Goal: Information Seeking & Learning: Learn about a topic

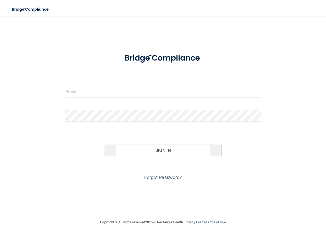
type input "[EMAIL_ADDRESS][DOMAIN_NAME]"
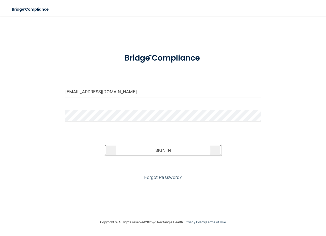
click at [148, 145] on button "Sign In" at bounding box center [162, 150] width 117 height 11
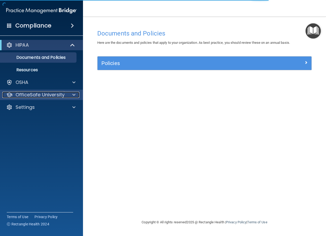
click at [65, 96] on div "OfficeSafe University" at bounding box center [34, 95] width 64 height 6
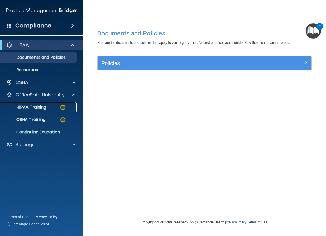
click at [35, 105] on p "HIPAA Training" at bounding box center [24, 107] width 43 height 5
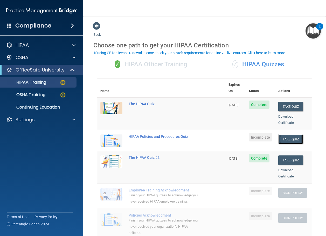
click at [290, 134] on button "Take Quiz" at bounding box center [290, 139] width 25 height 10
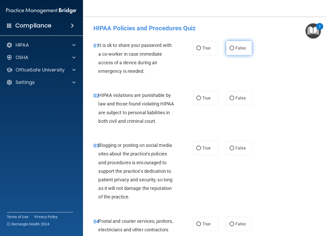
click at [233, 46] on label "False" at bounding box center [239, 48] width 26 height 14
click at [233, 46] on input "False" at bounding box center [231, 48] width 5 height 4
radio input "true"
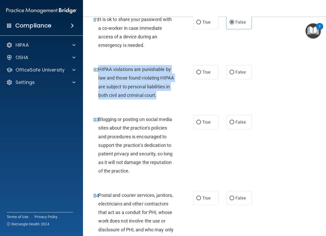
drag, startPoint x: 125, startPoint y: 102, endPoint x: 100, endPoint y: 69, distance: 41.2
click at [100, 69] on div "HIPAA violations are punishable by law and those found violating HIPAA are subj…" at bounding box center [138, 82] width 80 height 34
copy span "HIPAA violations are punishable by law and those found violating HIPAA are subj…"
click at [197, 71] on input "True" at bounding box center [198, 72] width 5 height 4
radio input "true"
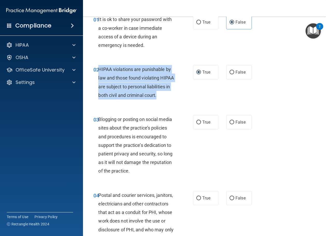
click at [157, 100] on div "HIPAA violations are punishable by law and those found violating HIPAA are subj…" at bounding box center [138, 82] width 80 height 34
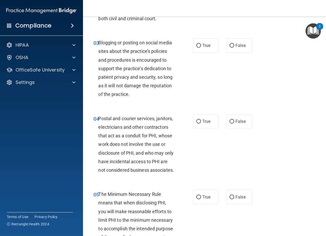
scroll to position [130, 0]
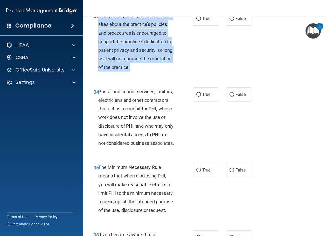
drag, startPoint x: 128, startPoint y: 82, endPoint x: 100, endPoint y: 26, distance: 63.6
click at [100, 26] on div "Blogging or posting on social media sites about the practice’s policies and pro…" at bounding box center [138, 41] width 80 height 60
copy span "Blogging or posting on social media sites about the practice’s policies and pro…"
click at [229, 21] on input "False" at bounding box center [231, 19] width 5 height 4
radio input "true"
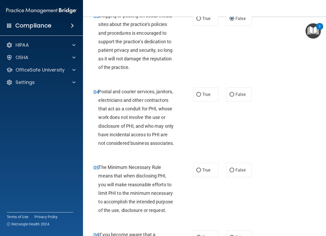
click at [151, 81] on div "03 Blogging or posting on social media sites about the practice’s policies and …" at bounding box center [204, 43] width 230 height 76
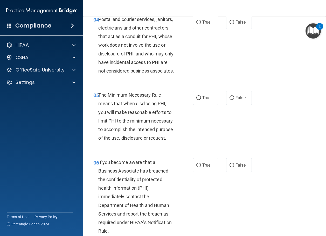
scroll to position [207, 0]
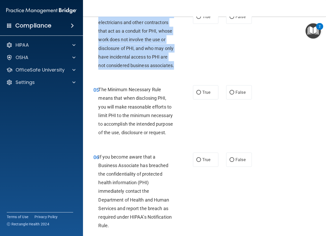
drag, startPoint x: 145, startPoint y: 93, endPoint x: 98, endPoint y: 31, distance: 77.5
click at [98, 31] on div "Postal and courier services, janitors, electricians and other contractors that …" at bounding box center [138, 40] width 80 height 60
copy span "Postal and courier services, janitors, electricians and other contractors that …"
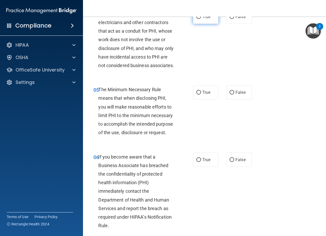
click at [212, 24] on label "True" at bounding box center [206, 17] width 26 height 14
click at [201, 19] on input "True" at bounding box center [198, 17] width 5 height 4
radio input "true"
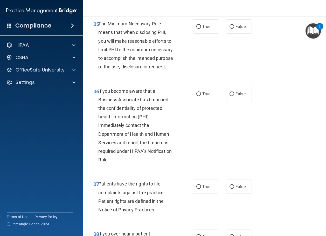
scroll to position [285, 0]
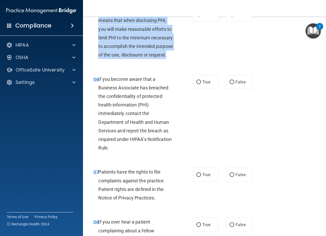
drag, startPoint x: 136, startPoint y: 88, endPoint x: 99, endPoint y: 39, distance: 61.5
click at [99, 39] on div "The Minimum Necessary Rule means that when disclosing PHI, you will make reason…" at bounding box center [138, 34] width 80 height 52
copy span "The Minimum Necessary Rule means that when disclosing PHI, you will make reason…"
click at [196, 17] on input "True" at bounding box center [198, 15] width 5 height 4
radio input "true"
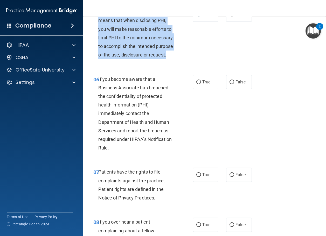
click at [192, 62] on div "05 The Minimum Necessary Rule means that when disclosing PHI, you will make rea…" at bounding box center [143, 35] width 115 height 54
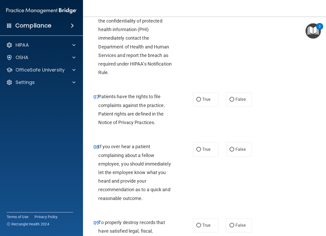
scroll to position [363, 0]
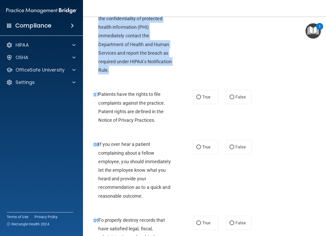
drag, startPoint x: 111, startPoint y: 106, endPoint x: 98, endPoint y: 39, distance: 68.1
click at [98, 39] on div "If you become aware that a Business Associate has breached the confidentiality …" at bounding box center [138, 35] width 80 height 77
copy span "If you become aware that a Business Associate has breached the confidentiality …"
click at [232, 6] on input "False" at bounding box center [231, 5] width 5 height 4
radio input "true"
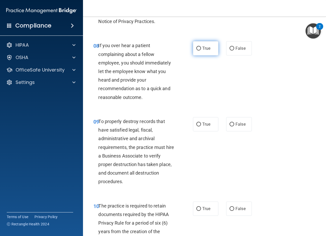
scroll to position [466, 0]
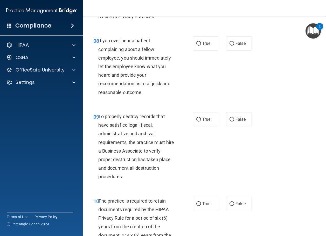
click at [156, 19] on span "Patients have the rights to file complaints against the practice. Patient right…" at bounding box center [131, 3] width 67 height 31
drag, startPoint x: 159, startPoint y: 52, endPoint x: 99, endPoint y: 23, distance: 66.3
click at [99, 21] on div "Patients have the rights to file complaints against the practice. Patient right…" at bounding box center [138, 3] width 80 height 34
copy span "Patients have the rights to file complaints against the practice. Patient right…"
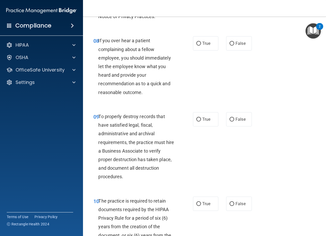
radio input "true"
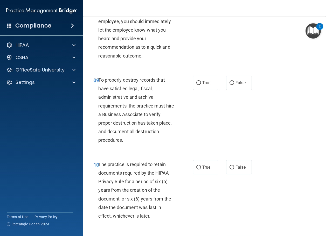
scroll to position [518, 0]
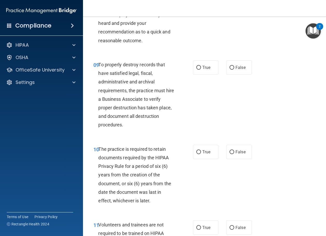
radio input "true"
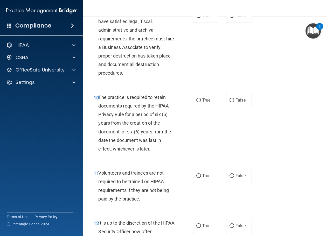
scroll to position [596, 0]
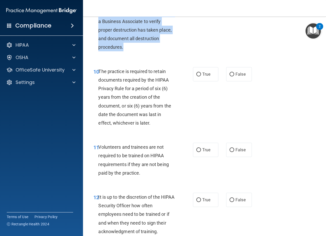
drag, startPoint x: 125, startPoint y: 82, endPoint x: 99, endPoint y: 22, distance: 65.7
click at [99, 22] on div "To properly destroy records that have satisfied legal, fiscal, administrative a…" at bounding box center [138, 17] width 80 height 69
copy span "To properly destroy records that have satisfied legal, fiscal, administrative a…"
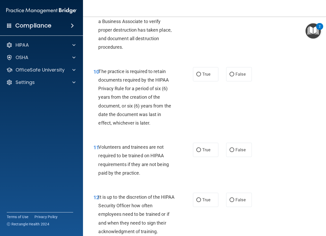
radio input "true"
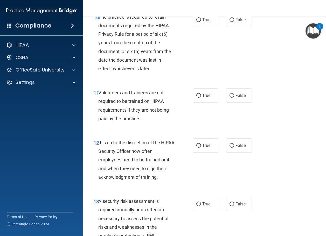
scroll to position [674, 0]
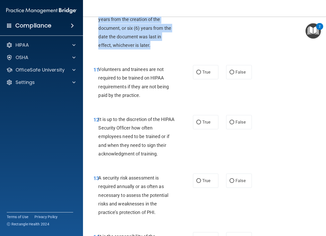
drag, startPoint x: 154, startPoint y: 84, endPoint x: 100, endPoint y: 26, distance: 79.2
click at [100, 26] on div "The practice is required to retain documents required by the HIPAA Privacy Rule…" at bounding box center [138, 19] width 80 height 60
copy span "The practice is required to retain documents required by the HIPAA Privacy Rule…"
radio input "true"
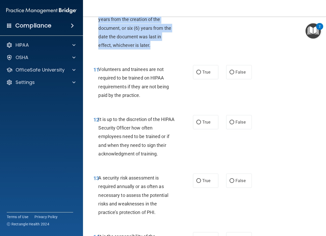
click at [168, 50] on div "The practice is required to retain documents required by the HIPAA Privacy Rule…" at bounding box center [138, 19] width 80 height 60
